Goal: Find specific page/section: Find specific page/section

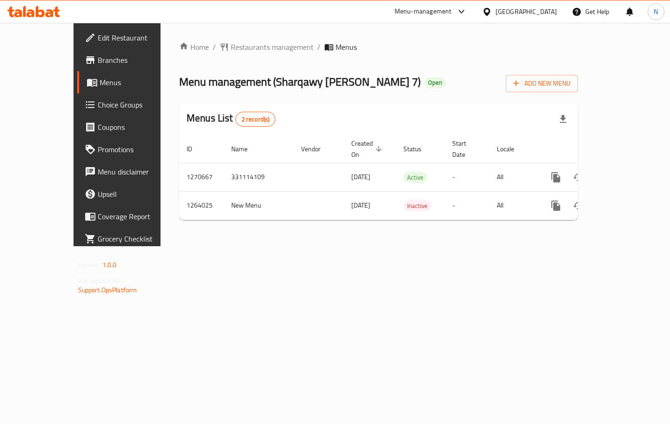
click at [98, 63] on span "Branches" at bounding box center [138, 59] width 80 height 11
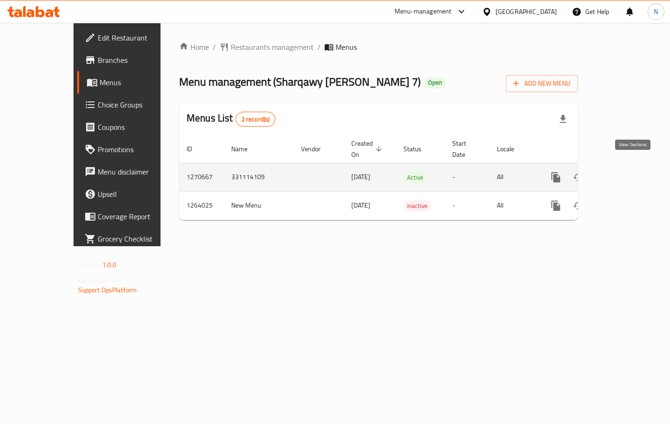
click at [629, 172] on icon "enhanced table" at bounding box center [623, 177] width 11 height 11
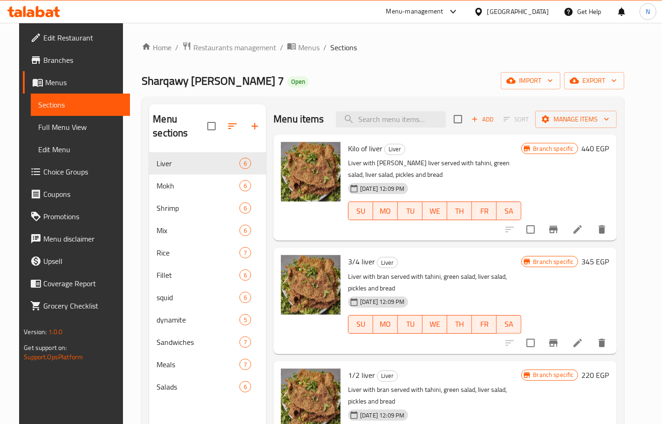
click at [364, 52] on ol "Home / Restaurants management / Menus / Sections" at bounding box center [383, 47] width 482 height 12
click at [54, 61] on span "Branches" at bounding box center [82, 59] width 79 height 11
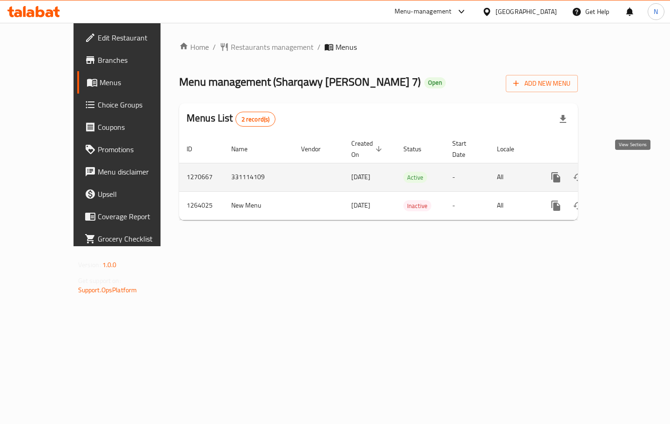
click at [628, 173] on icon "enhanced table" at bounding box center [623, 177] width 8 height 8
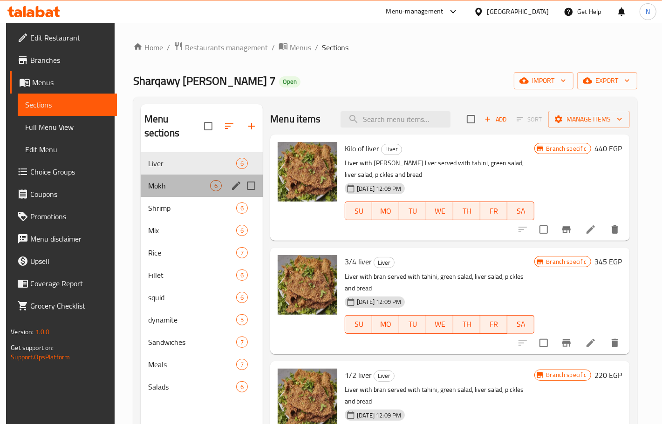
click at [164, 175] on div "Mokh 6" at bounding box center [202, 186] width 122 height 22
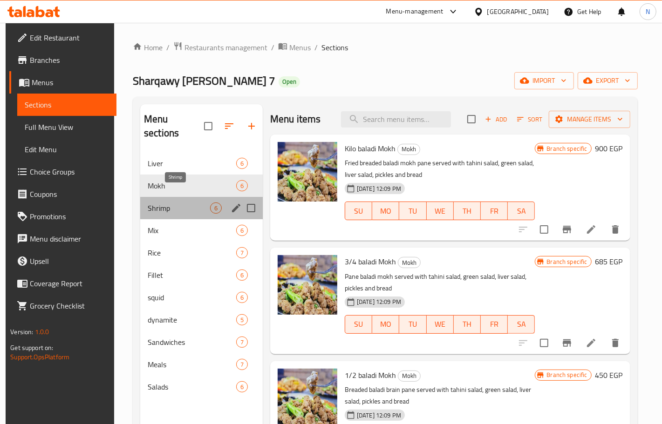
click at [173, 203] on span "Shrimp" at bounding box center [179, 208] width 62 height 11
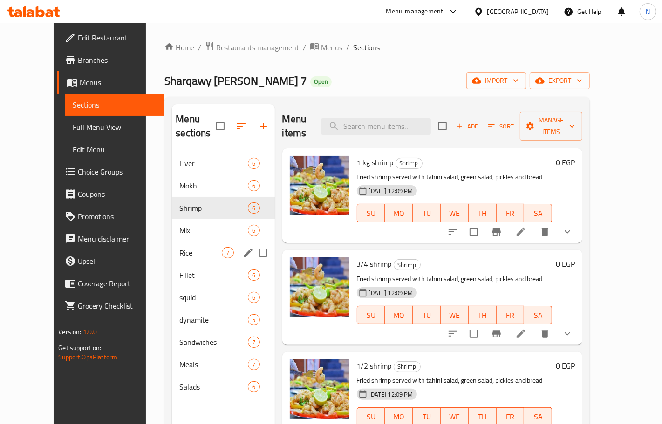
click at [177, 242] on div "Rice 7" at bounding box center [223, 253] width 102 height 22
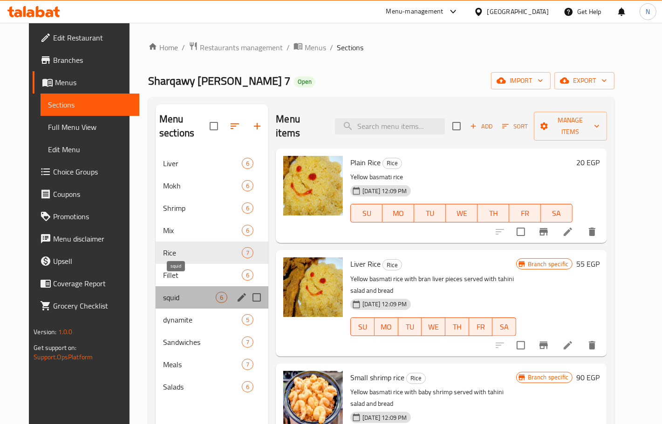
click at [180, 292] on span "squid" at bounding box center [189, 297] width 53 height 11
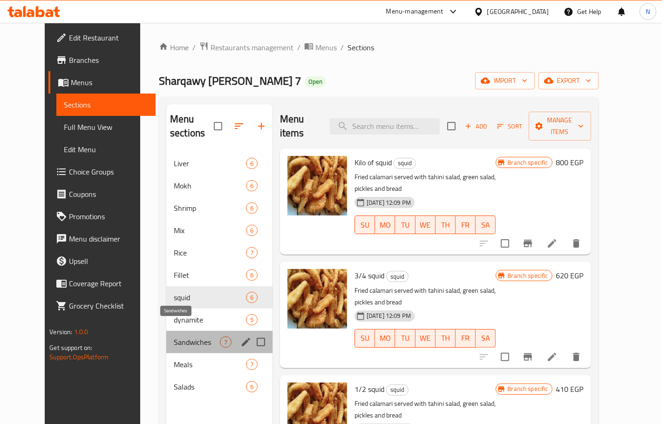
click at [185, 337] on span "Sandwiches" at bounding box center [197, 342] width 46 height 11
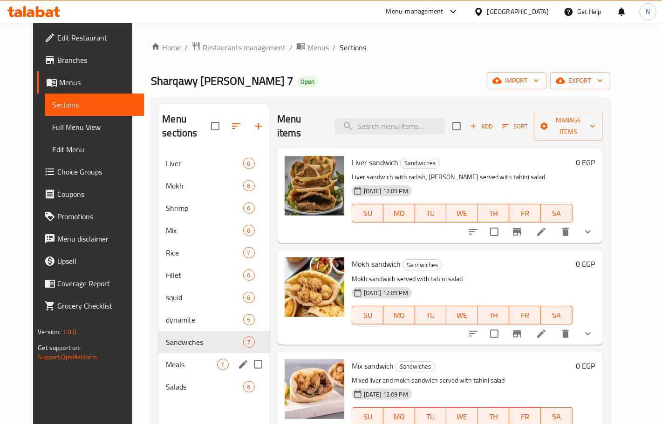
click at [185, 360] on div "Meals 7" at bounding box center [213, 364] width 111 height 22
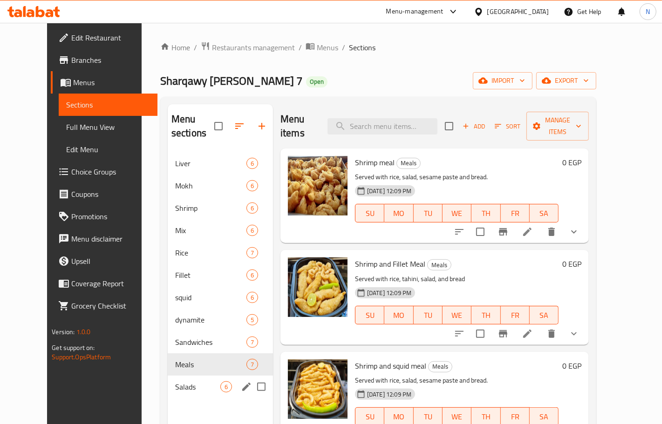
click at [186, 381] on span "Salads" at bounding box center [197, 386] width 45 height 11
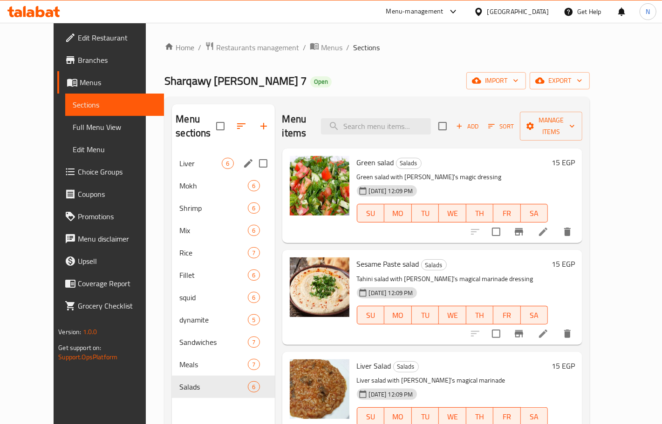
click at [179, 158] on span "Liver" at bounding box center [200, 163] width 42 height 11
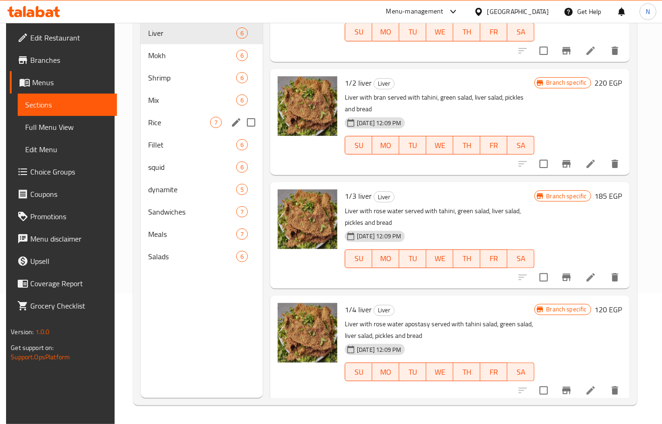
scroll to position [14, 0]
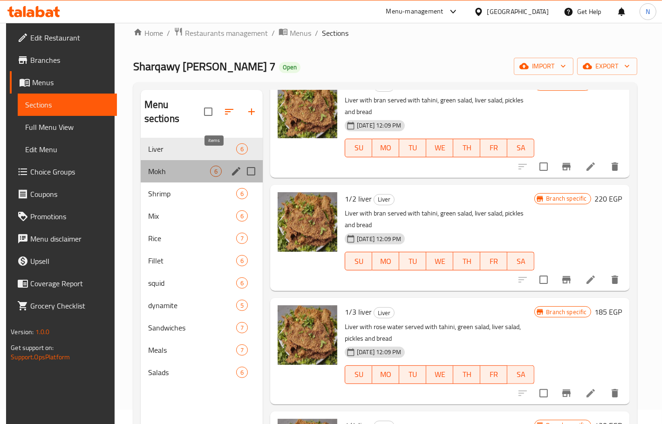
click at [215, 167] on span "6" at bounding box center [215, 171] width 11 height 9
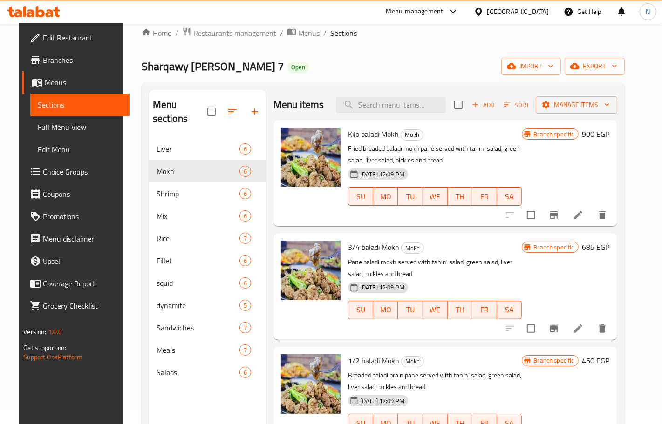
click at [49, 124] on span "Full Menu View" at bounding box center [80, 127] width 84 height 11
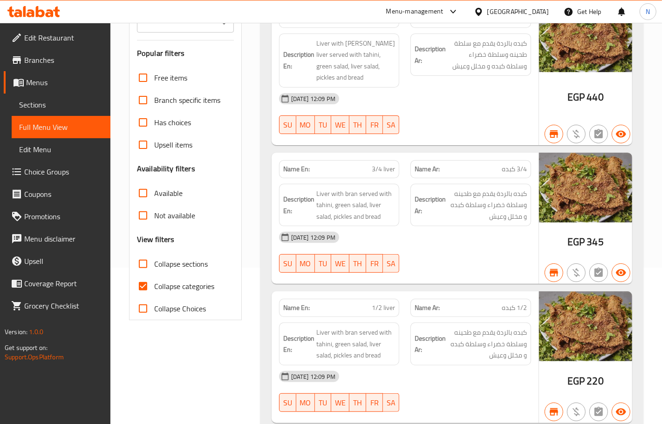
scroll to position [189, 0]
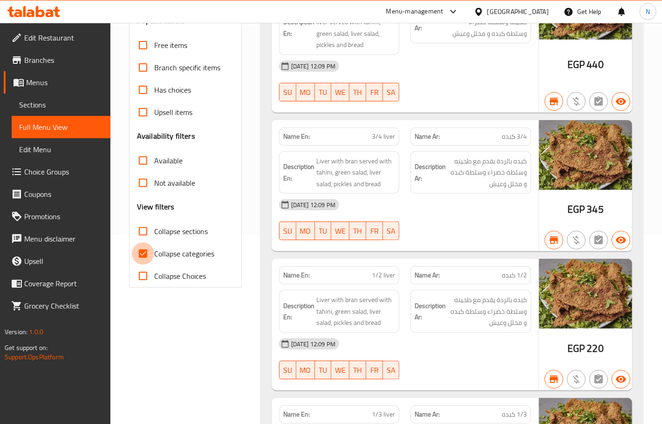
click at [144, 255] on input "Collapse categories" at bounding box center [143, 254] width 22 height 22
checkbox input "false"
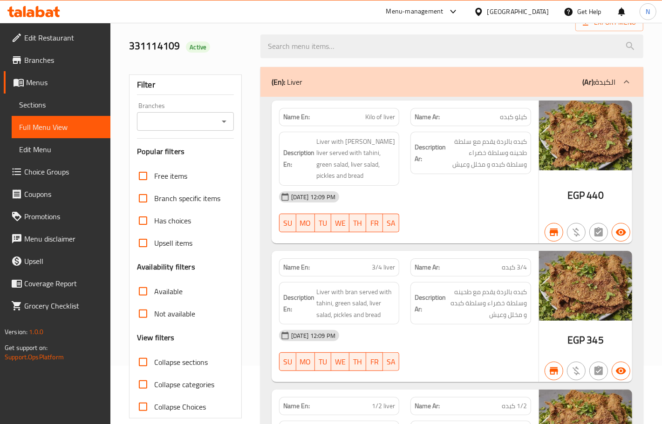
scroll to position [0, 0]
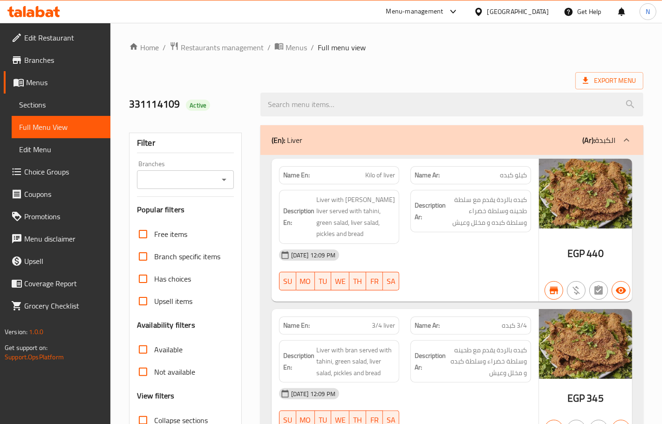
drag, startPoint x: 34, startPoint y: 98, endPoint x: 41, endPoint y: 106, distance: 10.3
click at [34, 99] on span "Sections" at bounding box center [61, 104] width 84 height 11
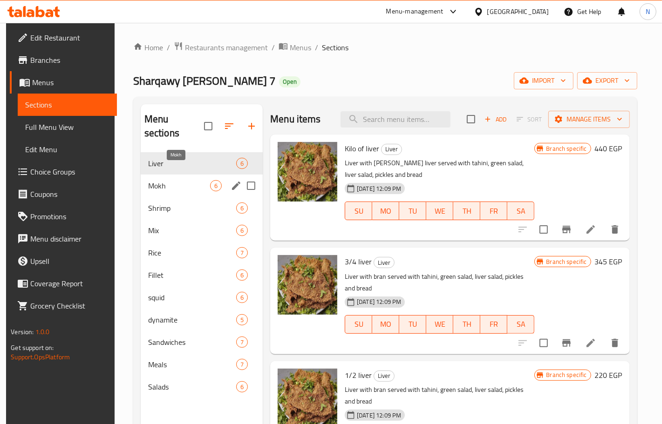
click at [183, 180] on span "Mokh" at bounding box center [179, 185] width 62 height 11
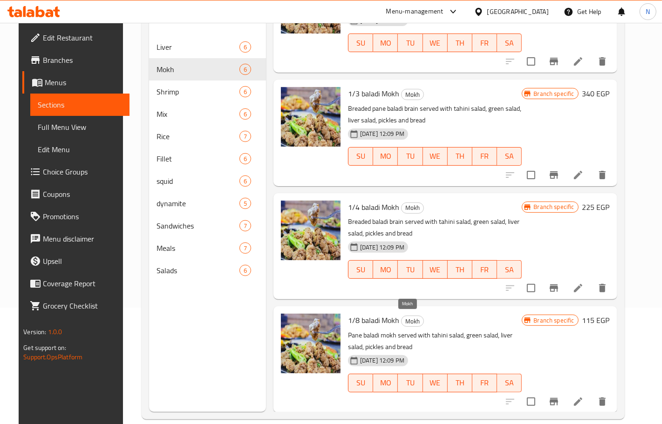
scroll to position [131, 0]
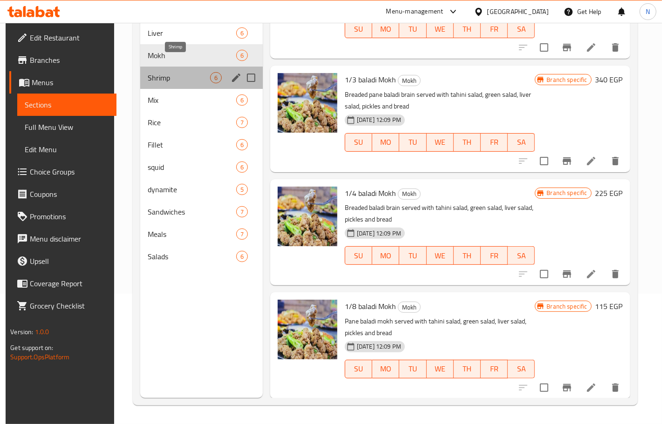
click at [203, 72] on span "Shrimp" at bounding box center [179, 77] width 62 height 11
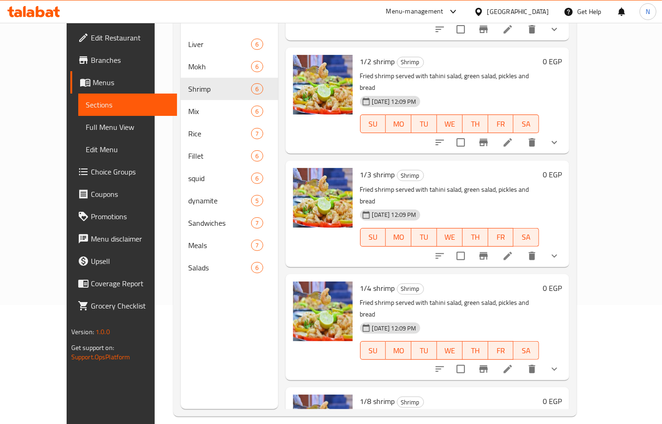
scroll to position [131, 0]
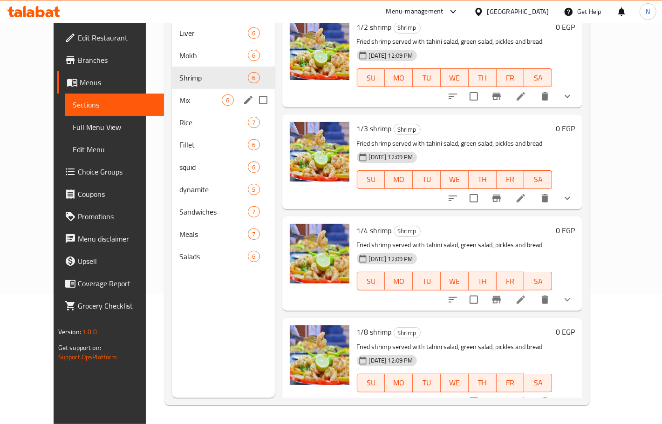
drag, startPoint x: 208, startPoint y: 88, endPoint x: 204, endPoint y: 91, distance: 5.3
click at [222, 96] on span "6" at bounding box center [227, 100] width 11 height 9
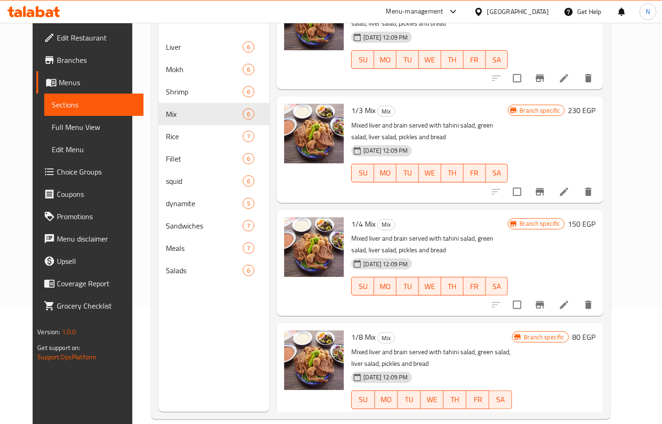
scroll to position [278, 0]
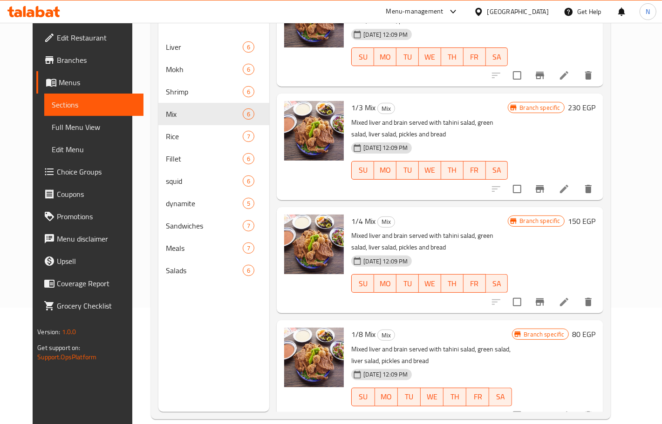
drag, startPoint x: 305, startPoint y: 388, endPoint x: 209, endPoint y: 304, distance: 128.0
click at [305, 388] on div at bounding box center [313, 373] width 67 height 99
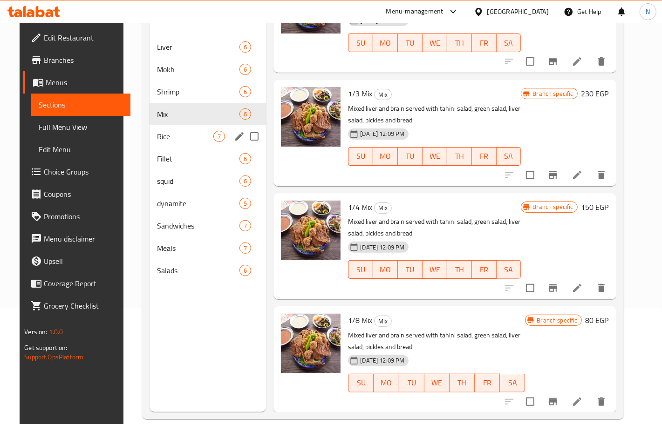
click at [175, 131] on span "Rice" at bounding box center [185, 136] width 56 height 11
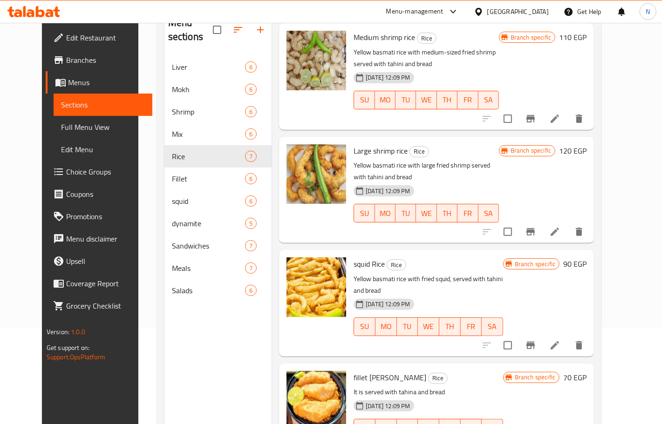
scroll to position [131, 0]
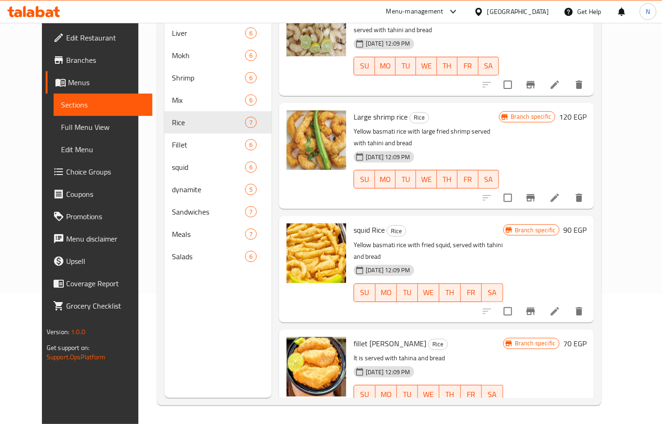
click at [271, 196] on div "Menu items Add Sort Manage items Plain Rice Rice Yellow basmati rice 04-01-2025…" at bounding box center [432, 186] width 322 height 424
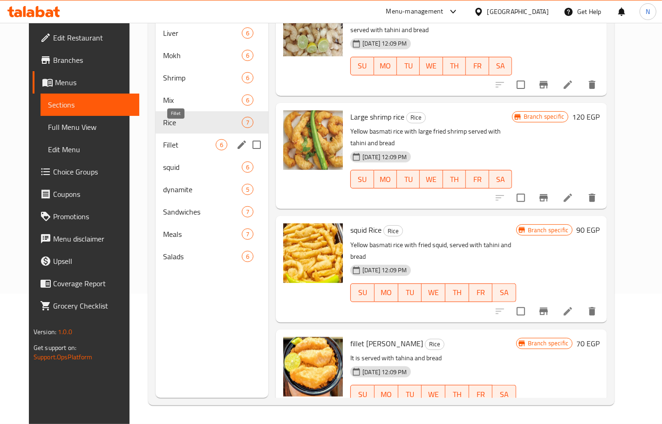
click at [180, 139] on span "Fillet" at bounding box center [189, 144] width 53 height 11
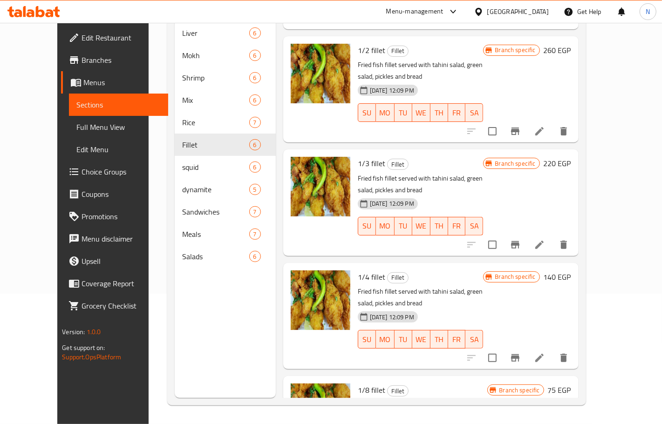
scroll to position [131, 0]
click at [276, 153] on div "Menu items Add Sort Manage items Kilo fillet Fillet Fried fish fillet served wi…" at bounding box center [427, 186] width 303 height 424
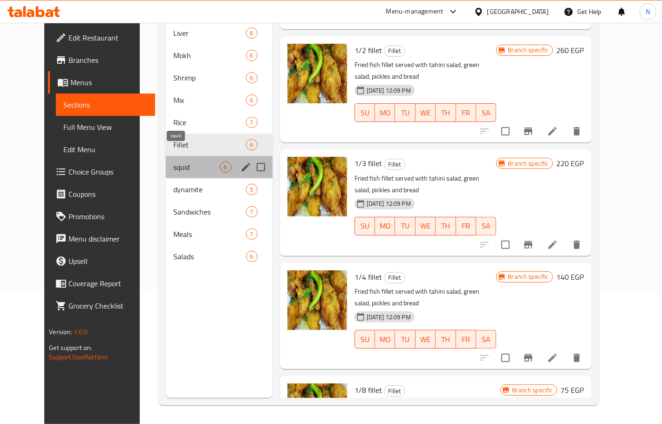
click at [192, 162] on span "squid" at bounding box center [196, 167] width 46 height 11
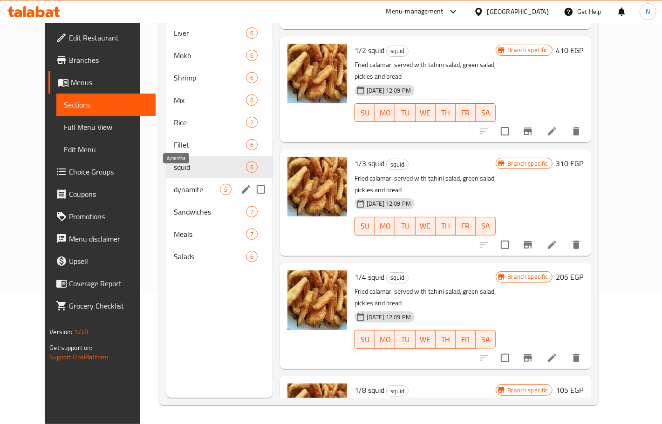
click at [174, 184] on span "dynamite" at bounding box center [197, 189] width 46 height 11
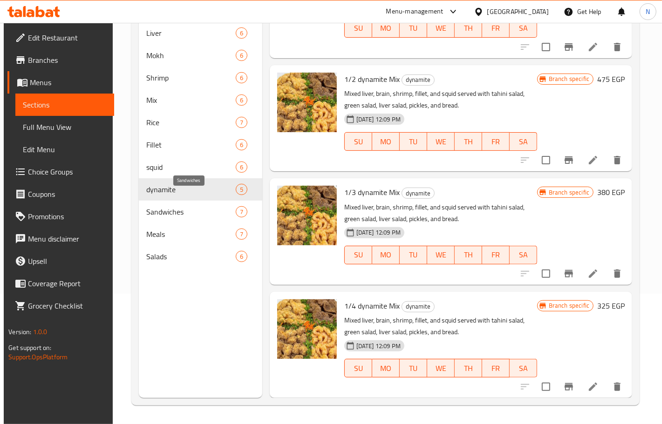
scroll to position [165, 0]
click at [262, 227] on div "Menu items Add Sort Manage items Kilo of Dynamite Mix dynamite Mixed liver, bra…" at bounding box center [447, 186] width 370 height 424
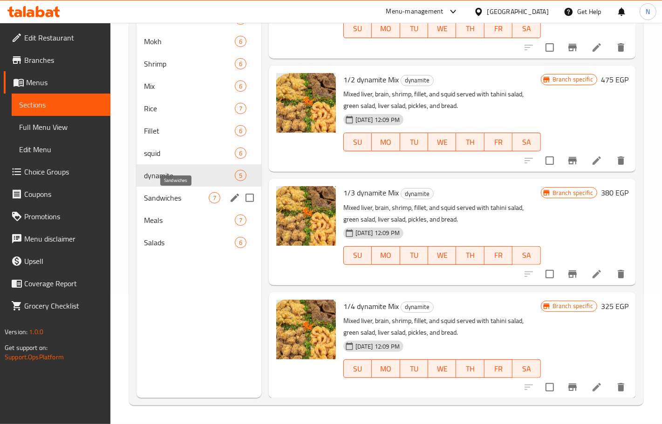
click at [191, 194] on span "Sandwiches" at bounding box center [176, 197] width 65 height 11
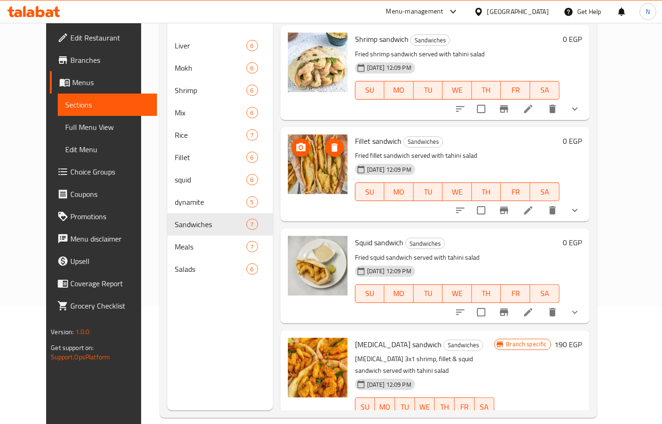
scroll to position [131, 0]
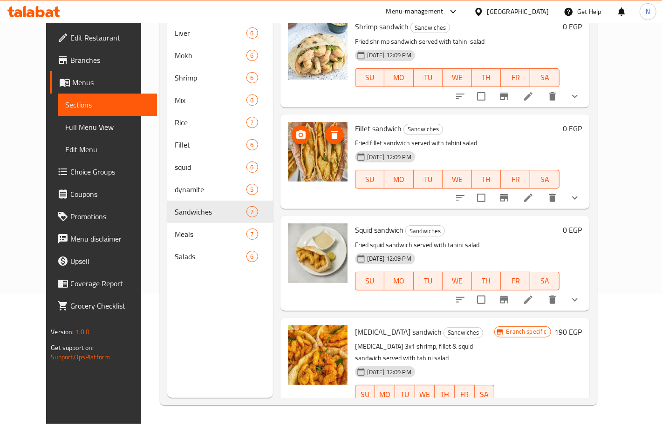
click at [306, 393] on div at bounding box center [317, 371] width 67 height 99
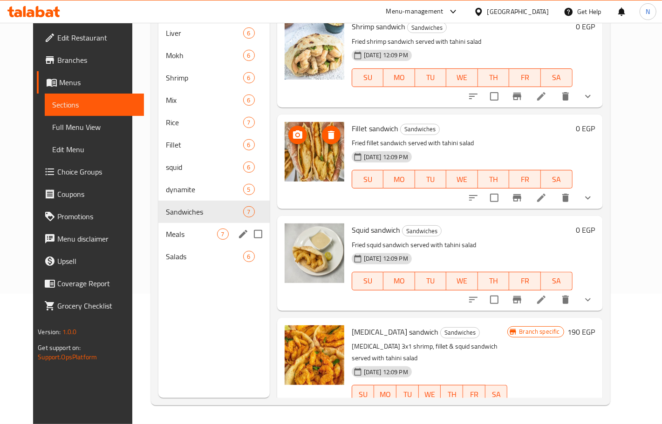
click at [176, 229] on span "Meals" at bounding box center [191, 234] width 51 height 11
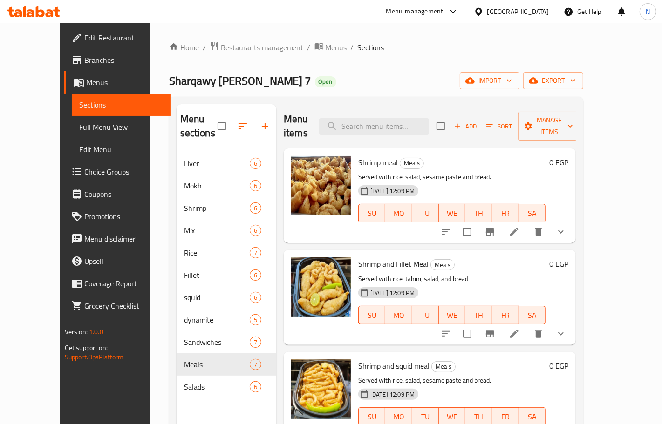
drag, startPoint x: 357, startPoint y: 80, endPoint x: 338, endPoint y: 87, distance: 20.2
click at [357, 80] on div "Sharqawy Al Hay 7 Open import export" at bounding box center [376, 80] width 414 height 17
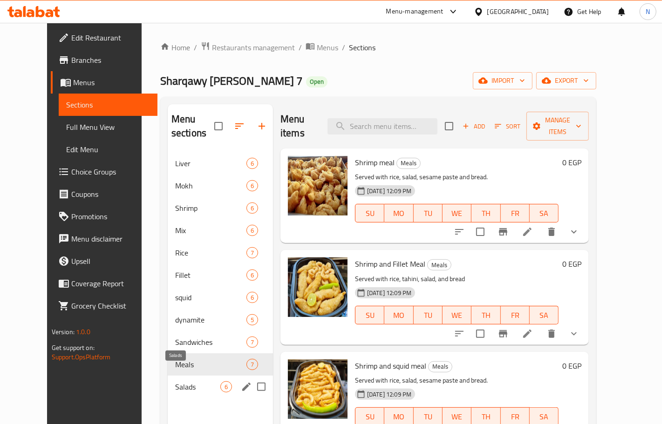
click at [177, 381] on span "Salads" at bounding box center [197, 386] width 45 height 11
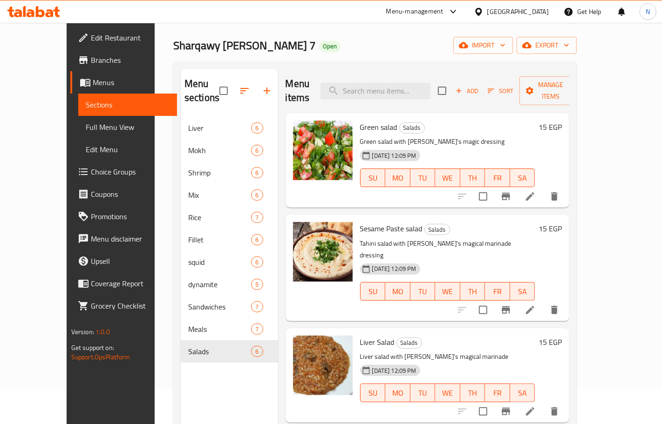
scroll to position [14, 0]
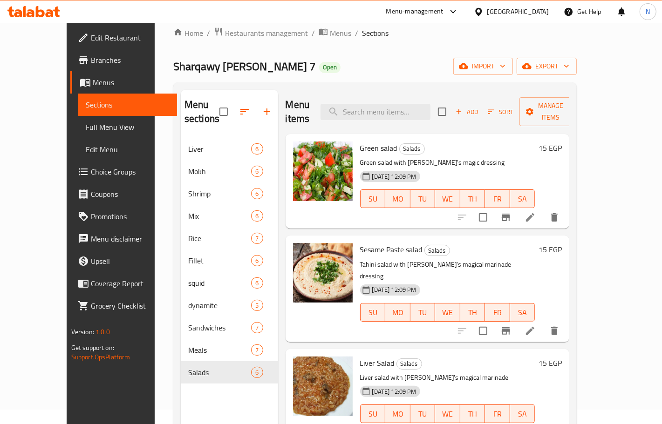
click at [379, 56] on div "Home / Restaurants management / Menus / Sections Sharqawy Al Hay 7 Open import …" at bounding box center [374, 274] width 403 height 494
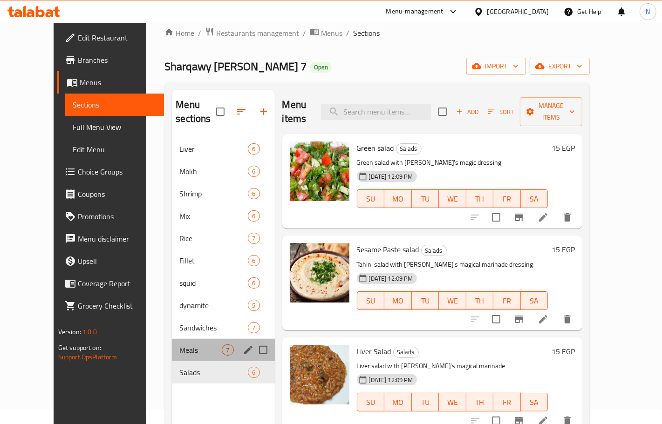
click at [180, 339] on div "Meals 7" at bounding box center [223, 350] width 102 height 22
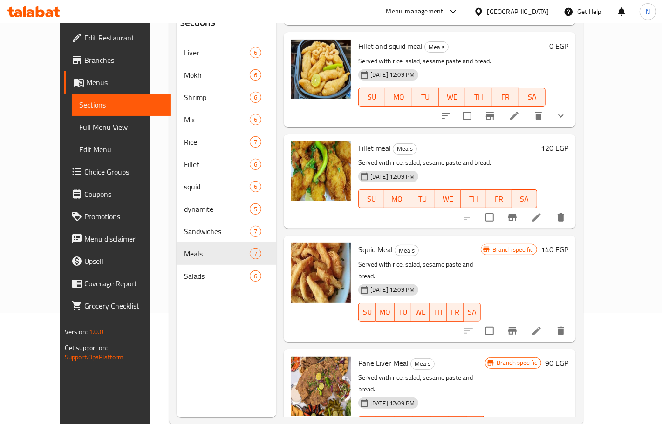
scroll to position [131, 0]
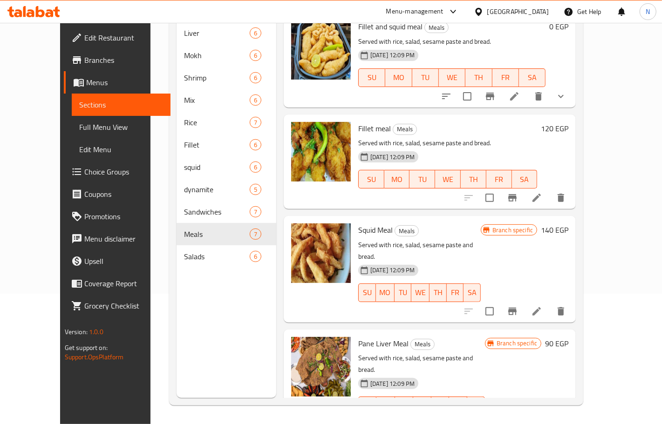
click at [276, 203] on div "Menu items Add Sort Manage items Shrimp meal Meals Served with rice, salad, ses…" at bounding box center [425, 186] width 299 height 424
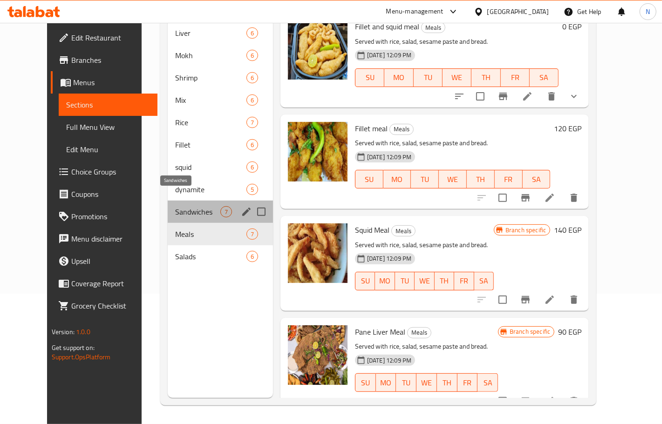
click at [201, 206] on span "Sandwiches" at bounding box center [197, 211] width 45 height 11
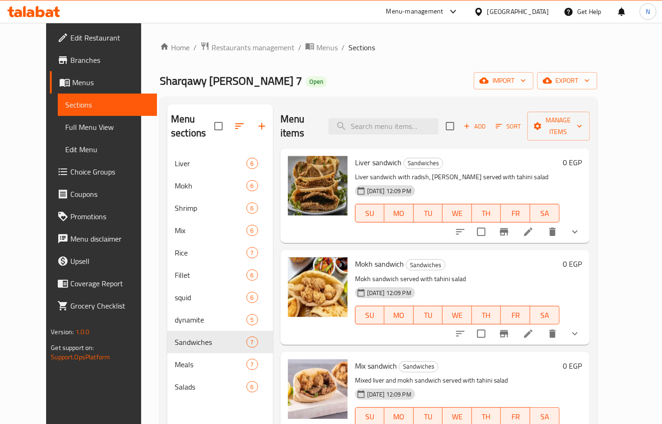
click at [543, 7] on div "[GEOGRAPHIC_DATA]" at bounding box center [517, 12] width 61 height 10
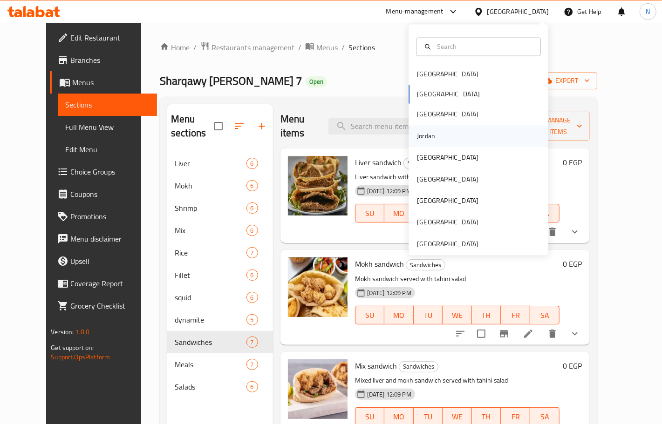
click at [433, 141] on div "Jordan" at bounding box center [425, 135] width 33 height 21
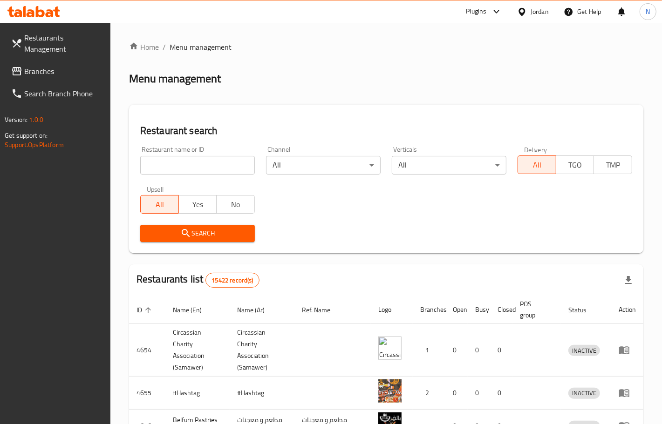
click at [216, 153] on div "Restaurant name or ID Restaurant name or ID" at bounding box center [197, 160] width 115 height 28
click at [222, 162] on input "search" at bounding box center [197, 165] width 115 height 19
paste input "769986"
type input "769986"
click button "Search" at bounding box center [197, 233] width 115 height 17
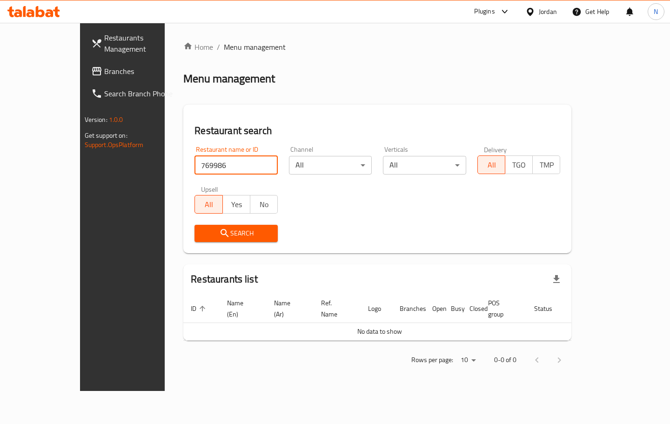
click at [104, 70] on span "Branches" at bounding box center [144, 71] width 80 height 11
